Goal: Task Accomplishment & Management: Use online tool/utility

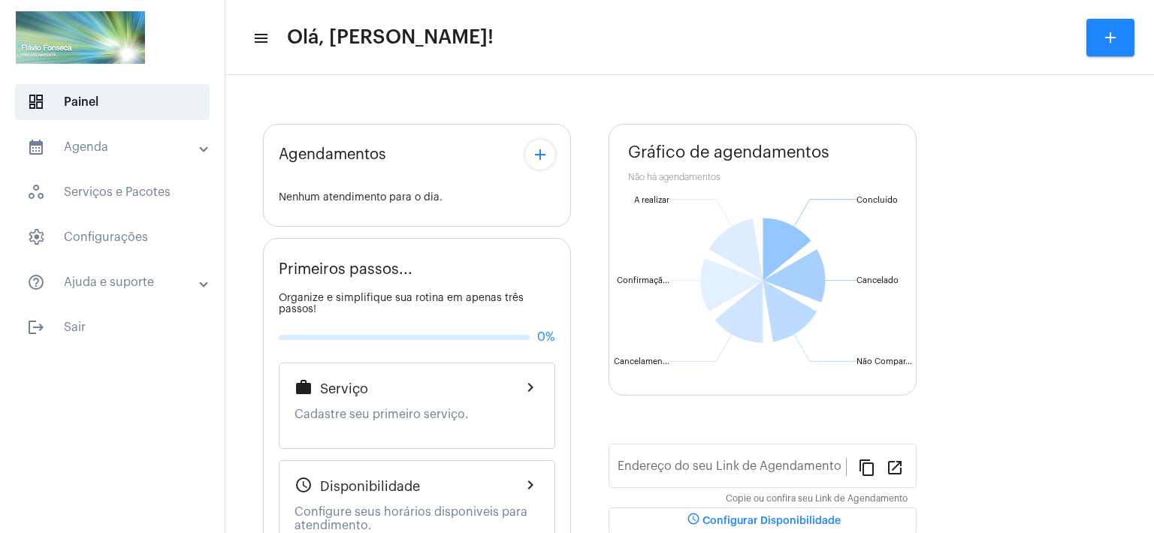
type input "[URL][DOMAIN_NAME]"
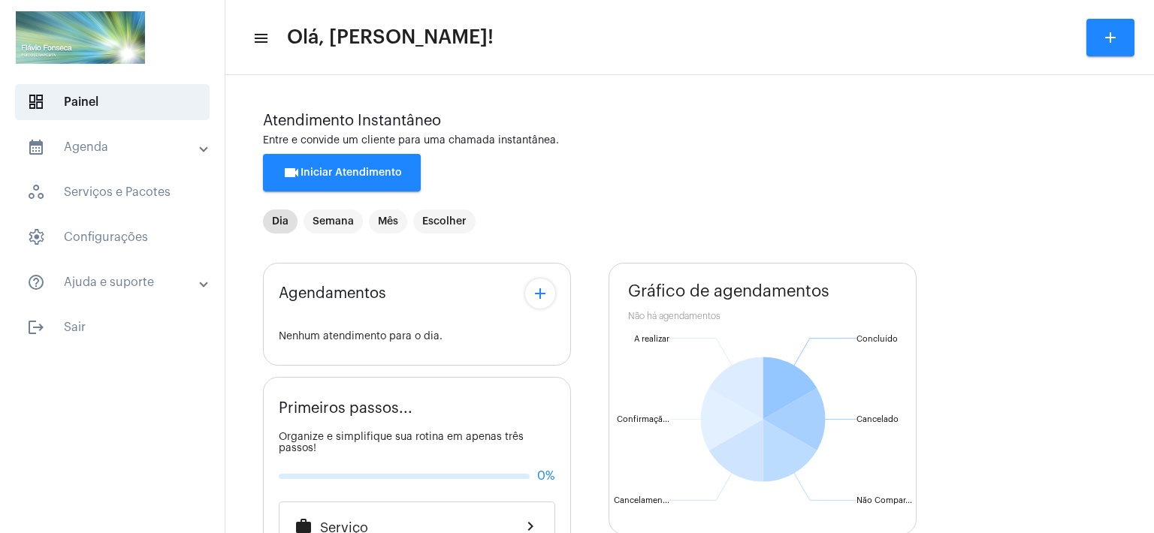
click at [589, 430] on div "Agendamentos add Nenhum atendimento para o dia. Primeiros passos... Organize e …" at bounding box center [689, 543] width 853 height 582
click at [593, 12] on mat-toolbar "menu Olá, [PERSON_NAME]! add" at bounding box center [689, 37] width 928 height 75
click at [376, 174] on span "videocam Iniciar Atendimento" at bounding box center [341, 173] width 119 height 11
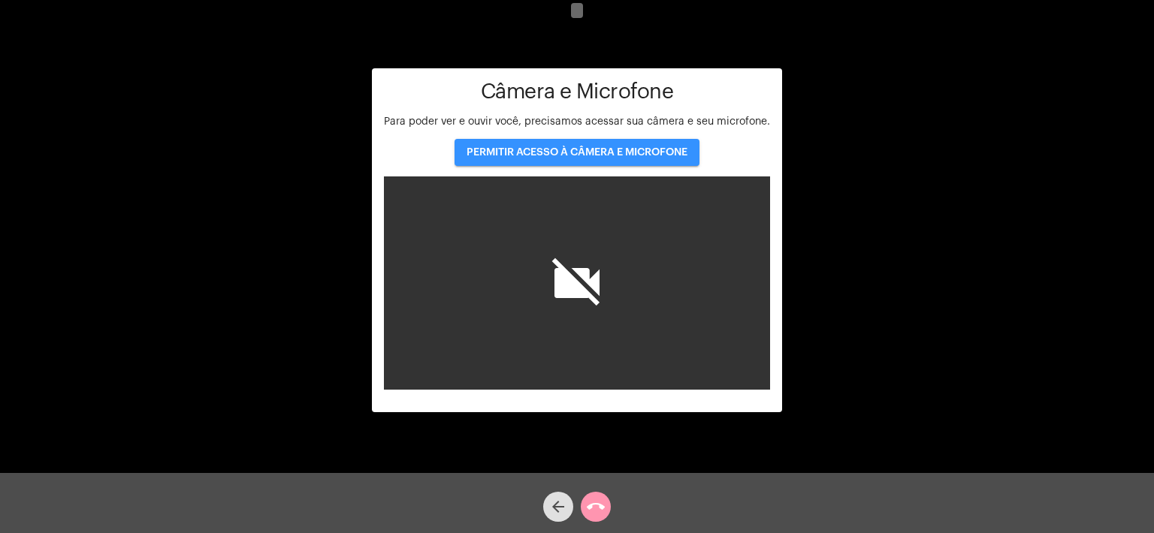
click at [583, 157] on button "PERMITIR ACESSO À CÂMERA E MICROFONE" at bounding box center [576, 152] width 245 height 27
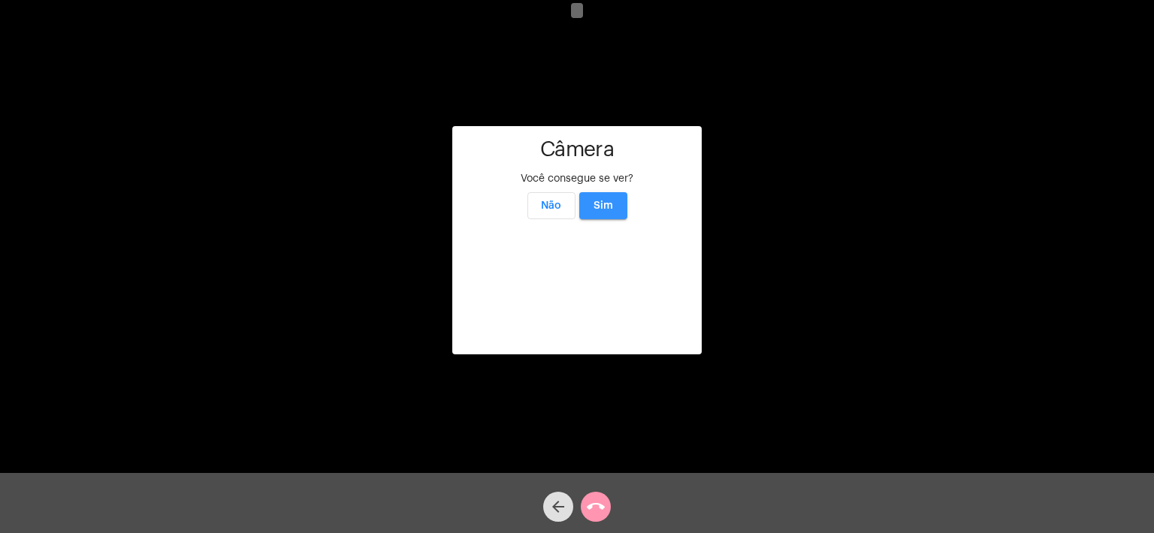
click at [612, 201] on span "Sim" at bounding box center [603, 206] width 20 height 11
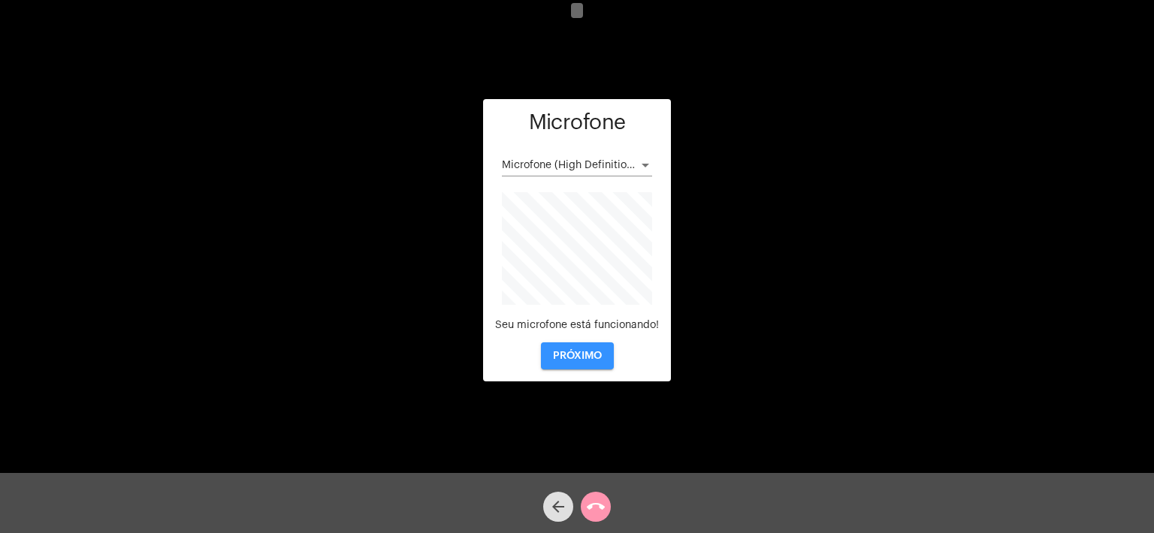
click at [572, 356] on span "PRÓXIMO" at bounding box center [577, 356] width 49 height 11
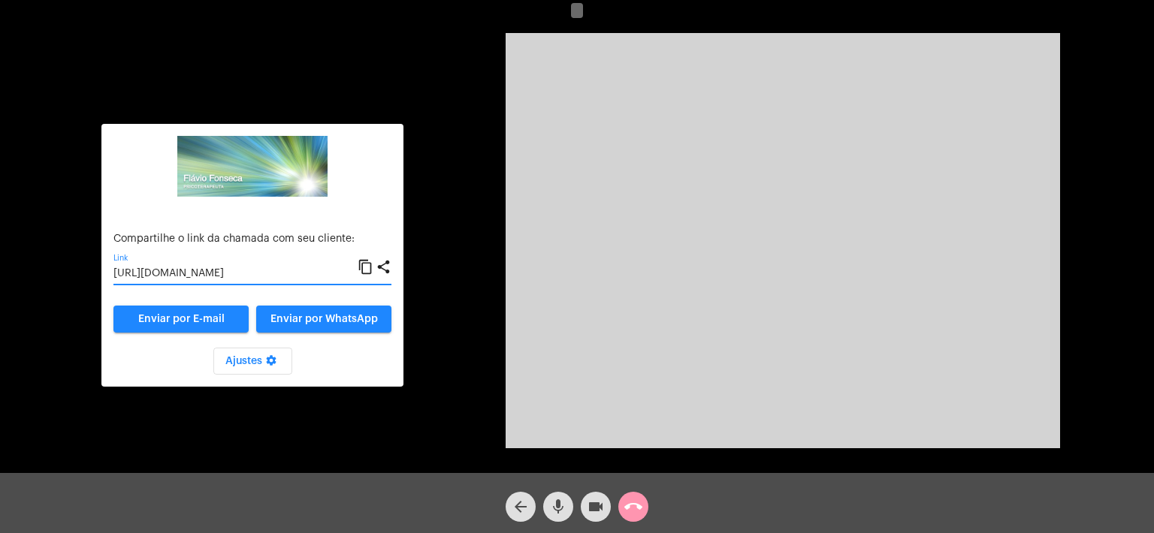
click at [236, 279] on input "[URL][DOMAIN_NAME]" at bounding box center [235, 274] width 244 height 12
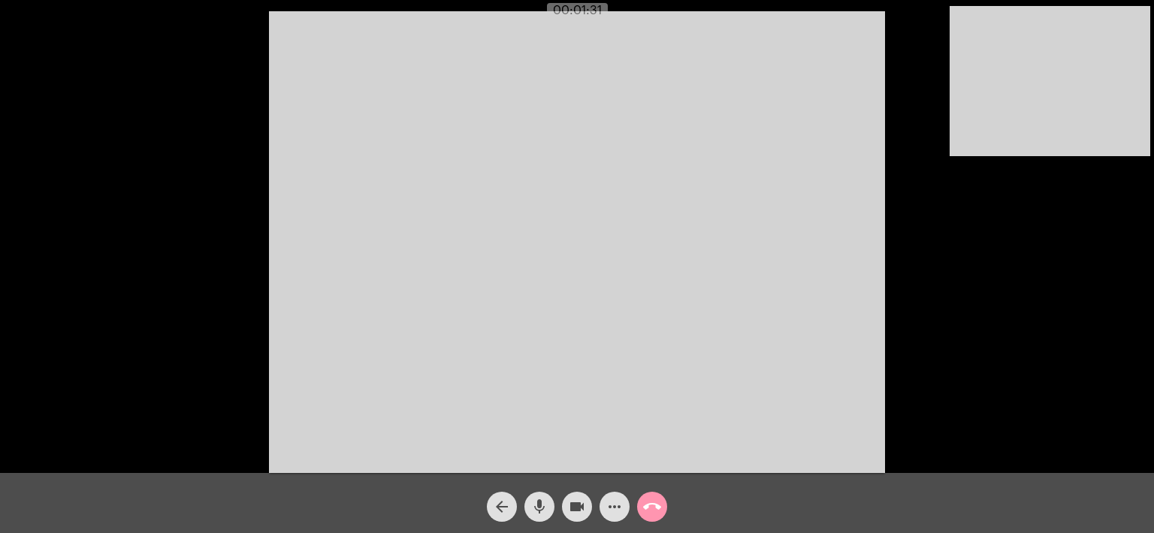
click at [786, 512] on div "arrow_back mic videocam more_horiz call_end" at bounding box center [577, 503] width 1154 height 60
click at [932, 76] on div "Acessando Câmera e Microfone..." at bounding box center [577, 240] width 1151 height 473
click at [655, 512] on mat-icon "call_end" at bounding box center [652, 507] width 18 height 18
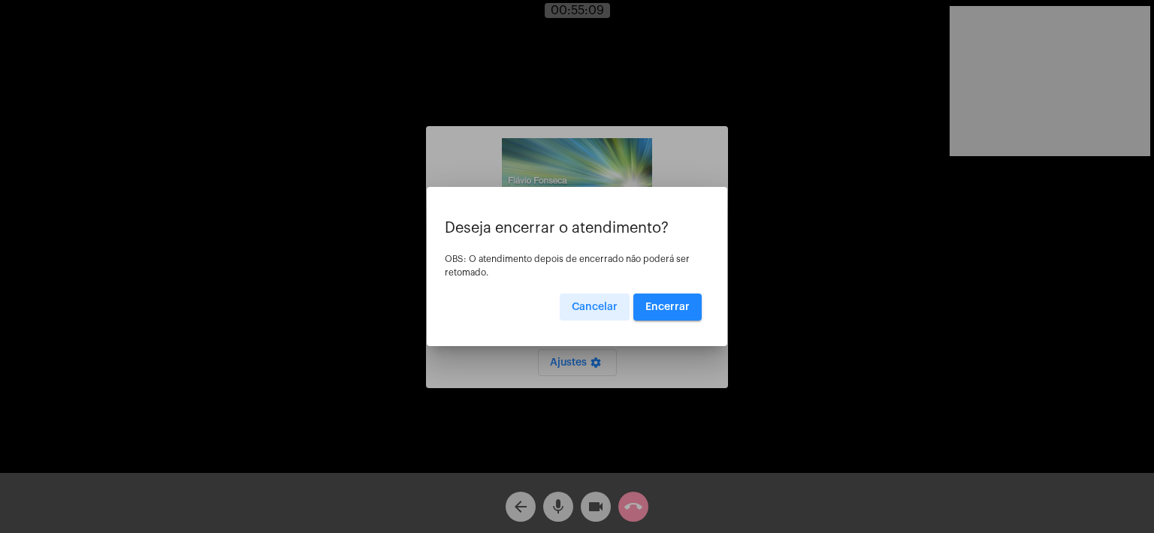
click at [677, 307] on span "Encerrar" at bounding box center [667, 307] width 44 height 11
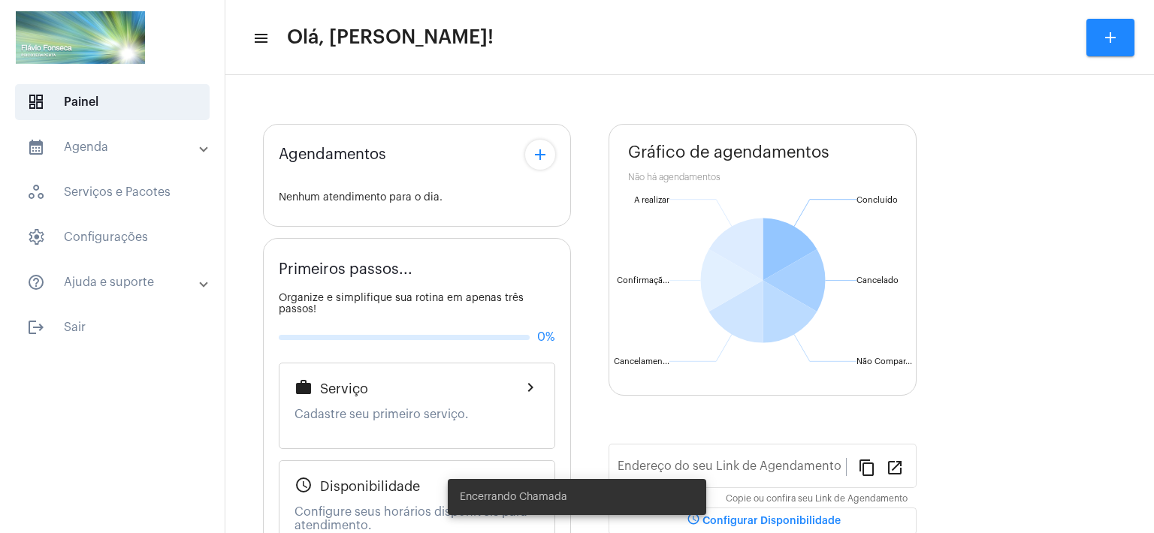
type input "[URL][DOMAIN_NAME]"
